Goal: Task Accomplishment & Management: Manage account settings

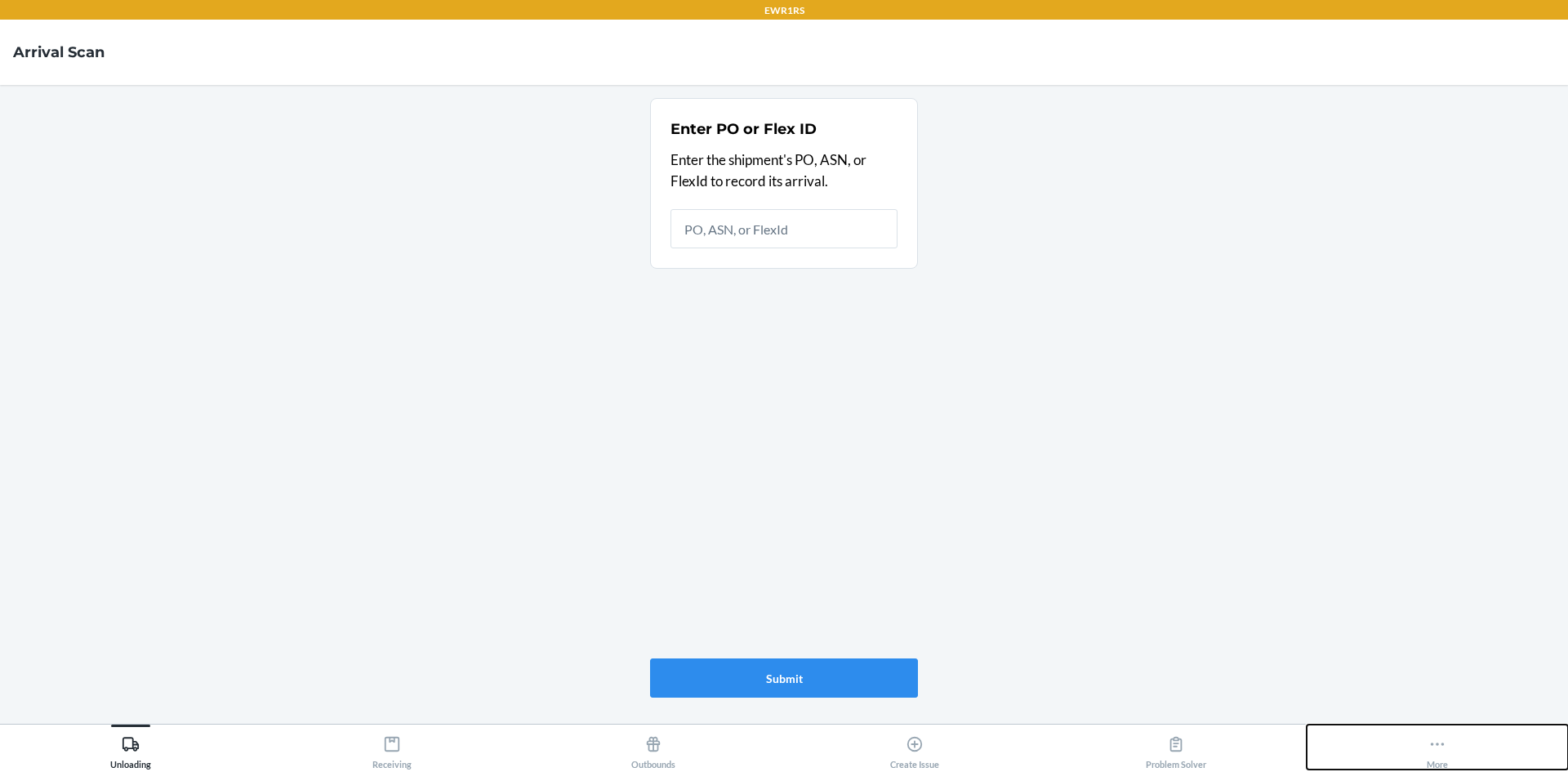
click at [758, 748] on button "More" at bounding box center [1437, 746] width 262 height 45
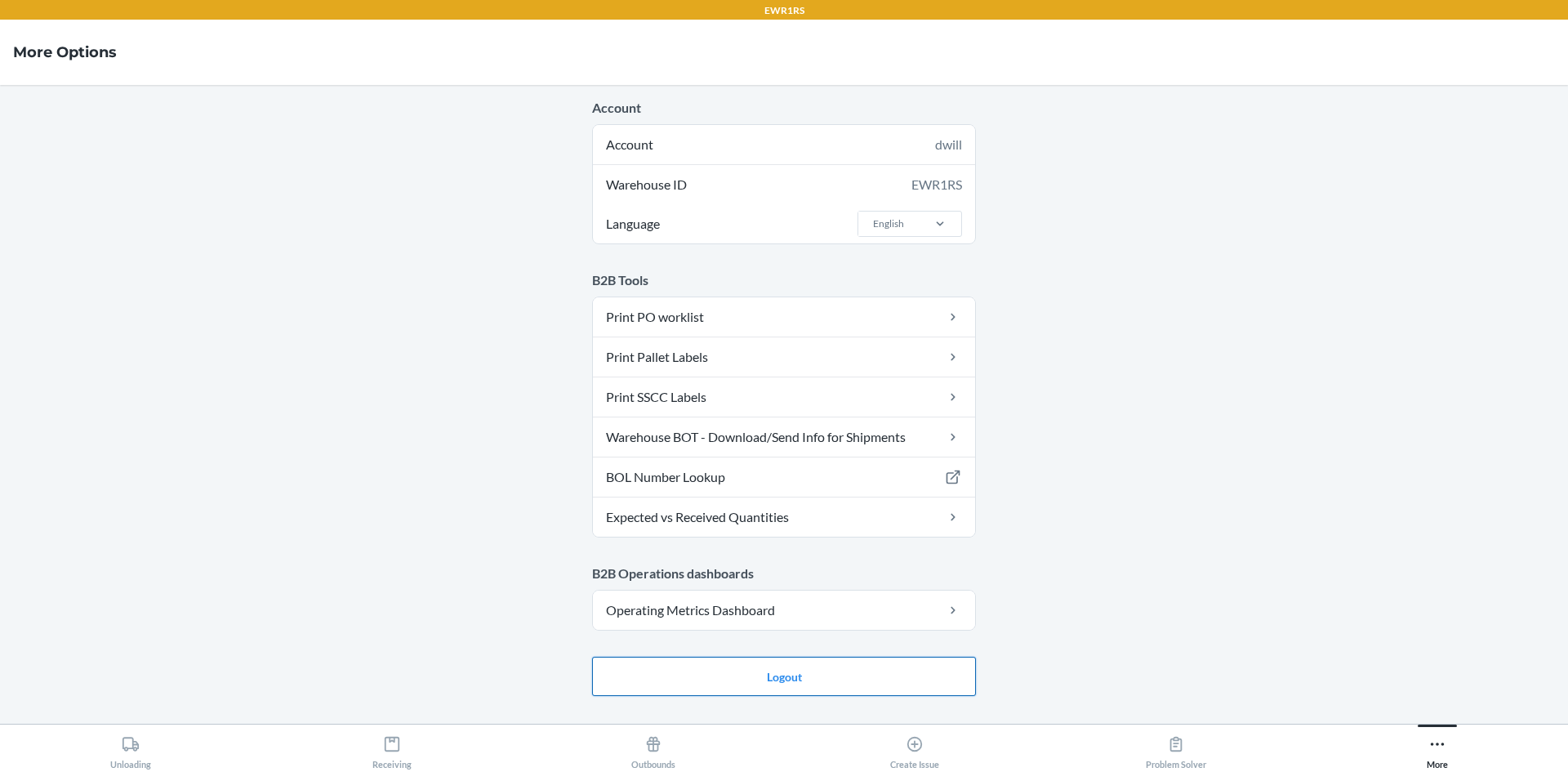
click at [758, 673] on button "Logout" at bounding box center [784, 676] width 384 height 39
